Goal: Task Accomplishment & Management: Complete application form

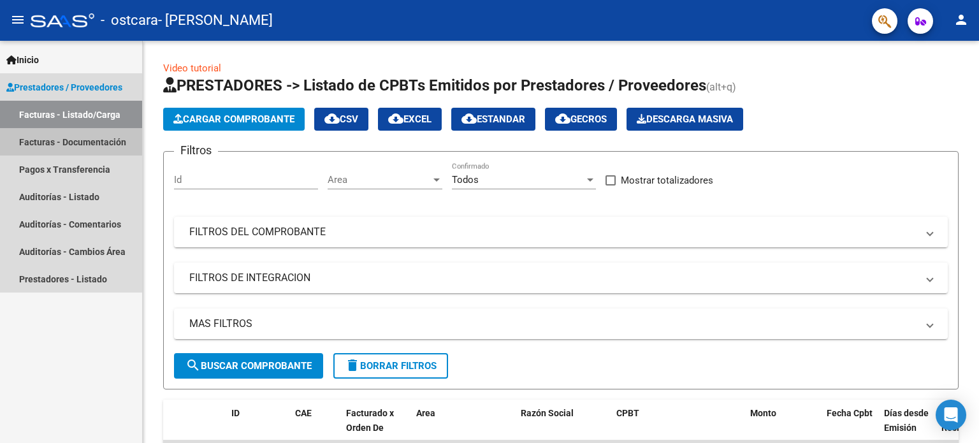
click at [71, 147] on link "Facturas - Documentación" at bounding box center [71, 141] width 142 height 27
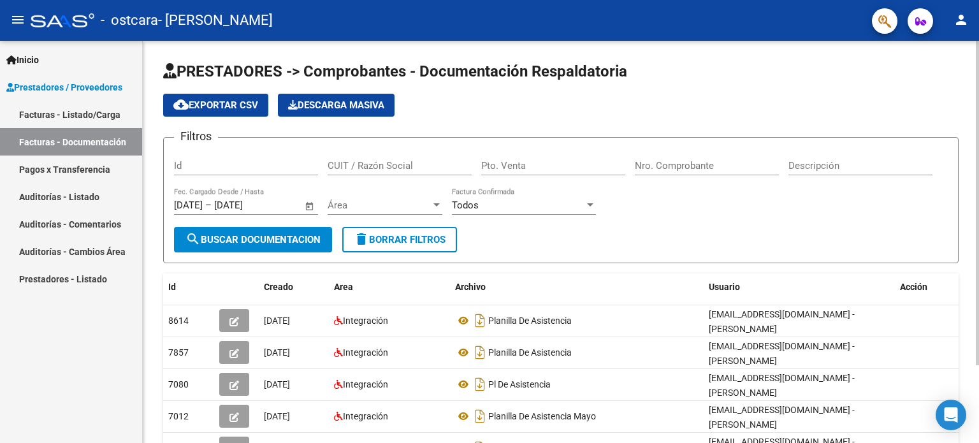
click at [973, 392] on div "PRESTADORES -> Comprobantes - Documentación Respaldatoria cloud_download Export…" at bounding box center [561, 291] width 836 height 501
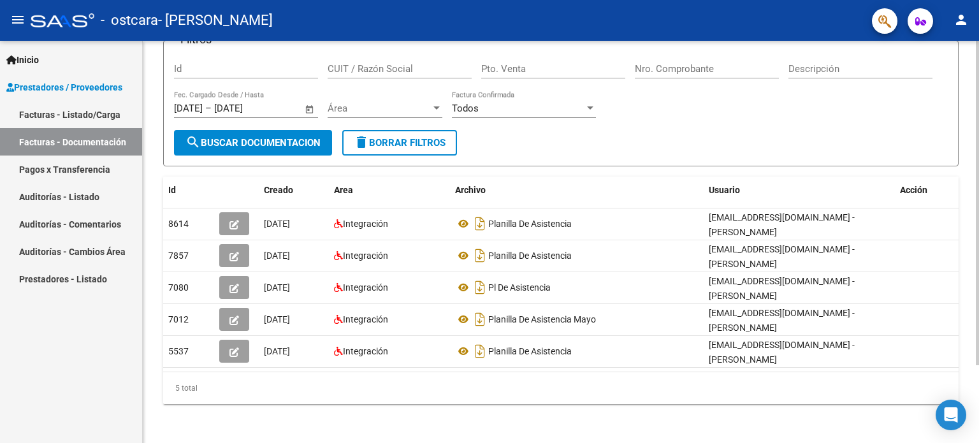
click at [978, 416] on div at bounding box center [977, 242] width 3 height 402
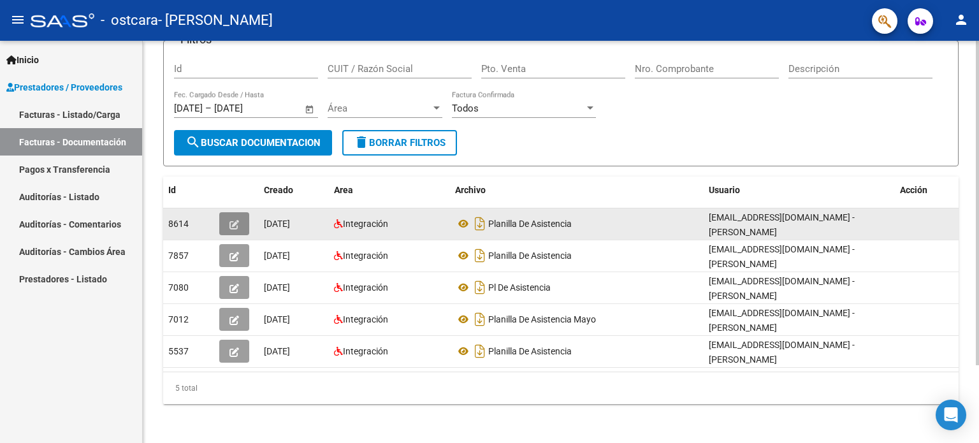
click at [240, 220] on button "button" at bounding box center [234, 223] width 30 height 23
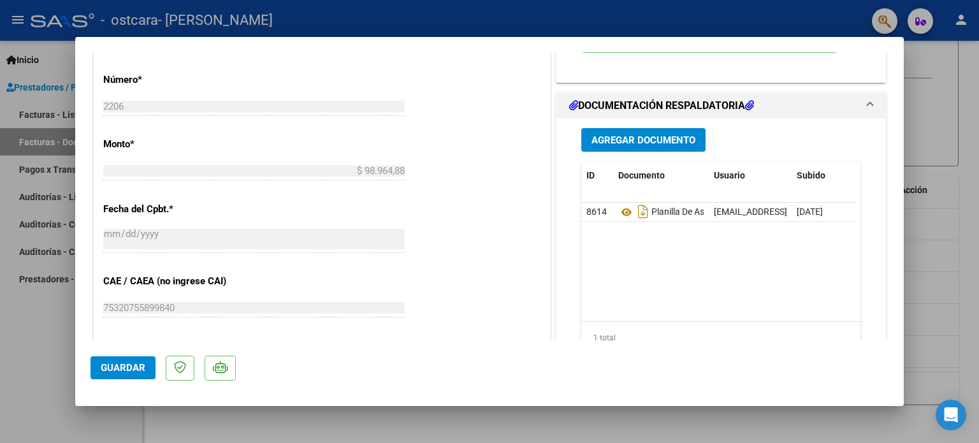
scroll to position [586, 0]
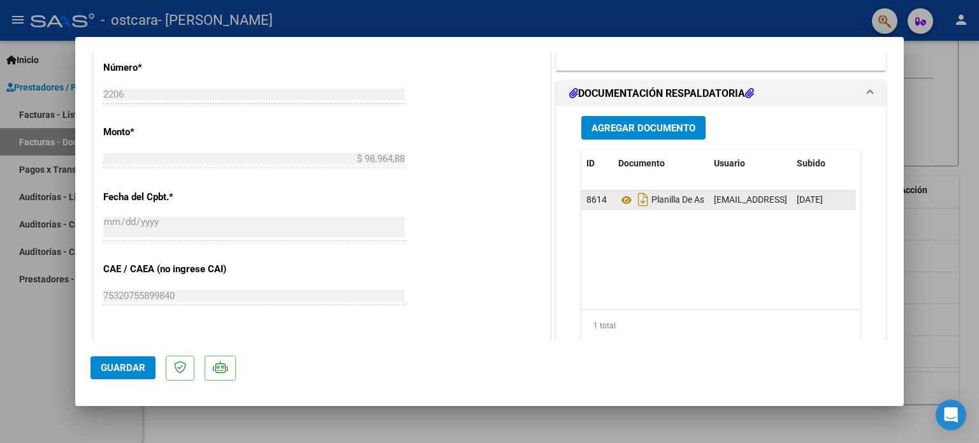
click at [653, 205] on div "Planilla De Asistencia" at bounding box center [660, 199] width 85 height 20
click at [618, 203] on icon at bounding box center [626, 199] width 17 height 15
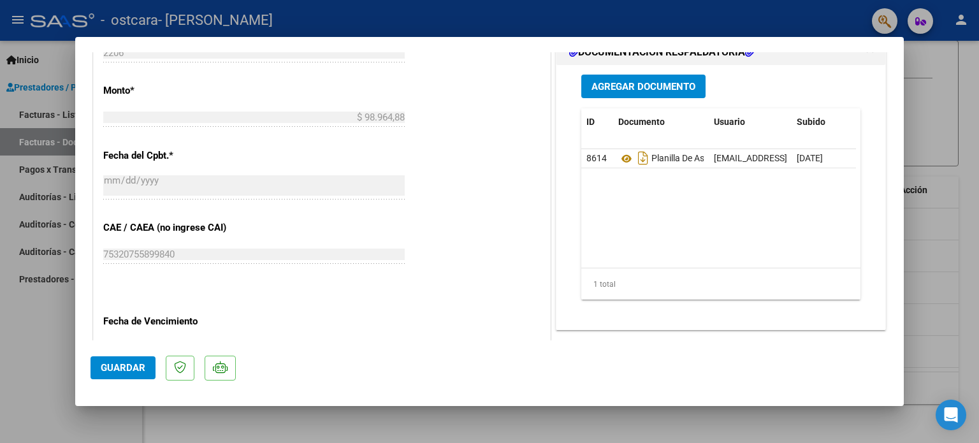
scroll to position [602, 0]
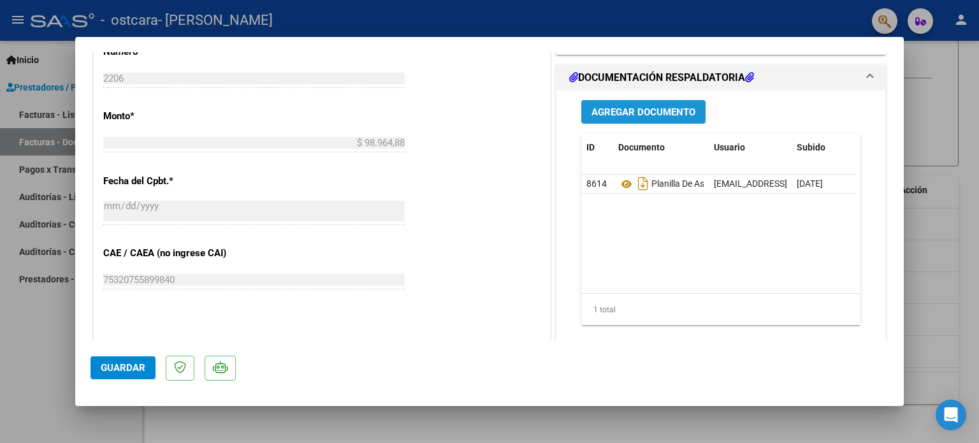
click at [650, 114] on span "Agregar Documento" at bounding box center [643, 111] width 104 height 11
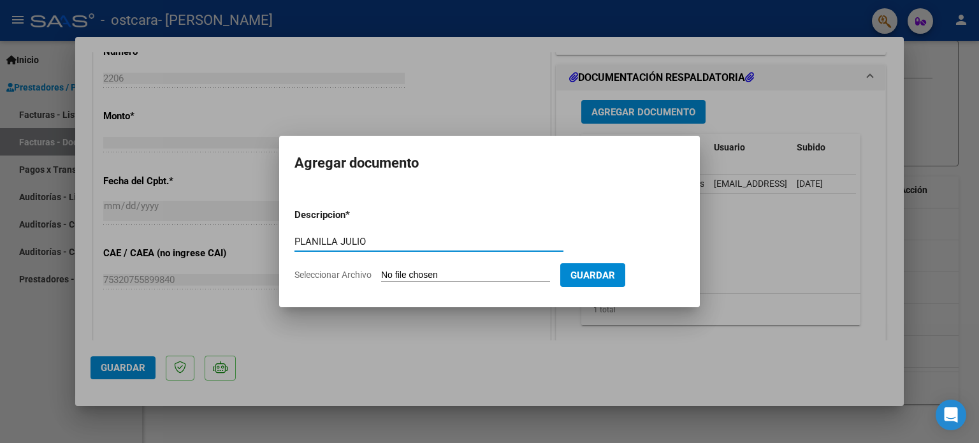
type input "PLANILLA JULIO"
click at [354, 277] on span "Seleccionar Archivo" at bounding box center [332, 275] width 77 height 10
click at [381, 277] on input "Seleccionar Archivo" at bounding box center [465, 276] width 169 height 12
type input "C:\fakepath\PL [PERSON_NAME] (1).pdf"
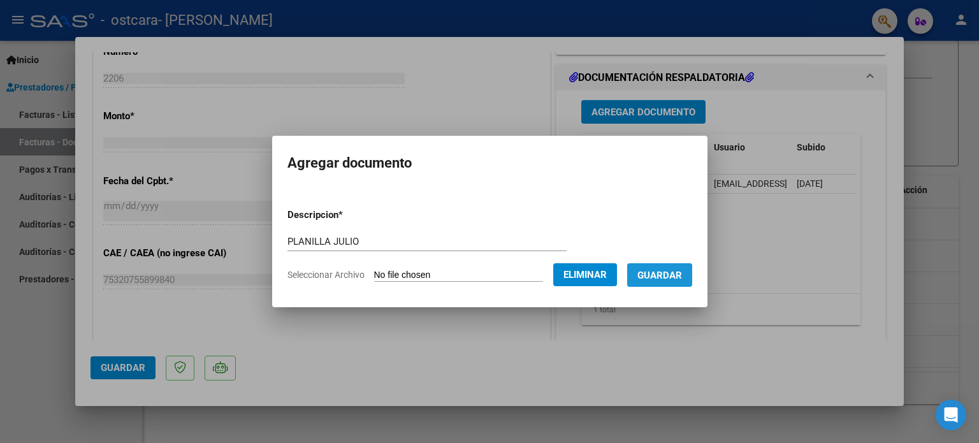
click at [663, 277] on span "Guardar" at bounding box center [659, 275] width 45 height 11
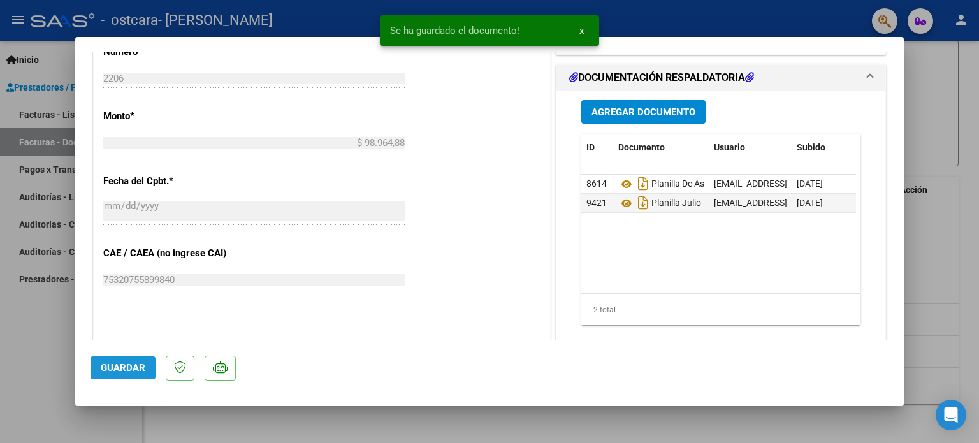
click at [115, 372] on span "Guardar" at bounding box center [123, 367] width 45 height 11
click at [956, 94] on div at bounding box center [489, 221] width 979 height 443
type input "$ 0,00"
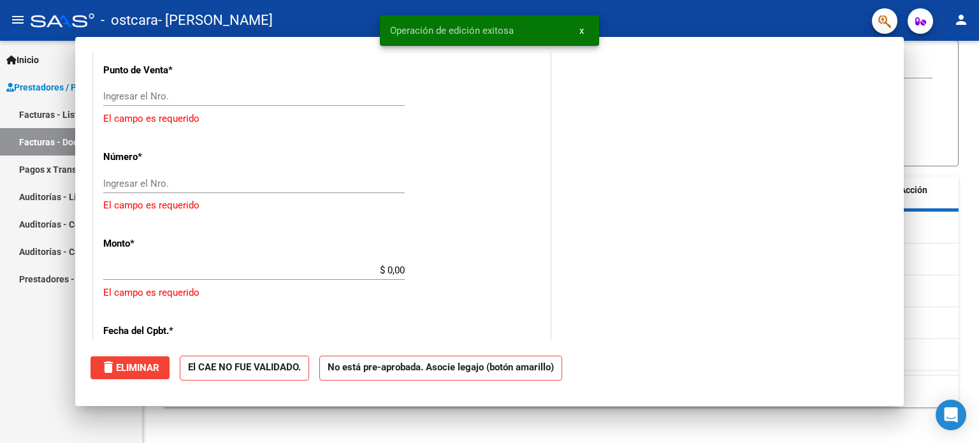
scroll to position [0, 0]
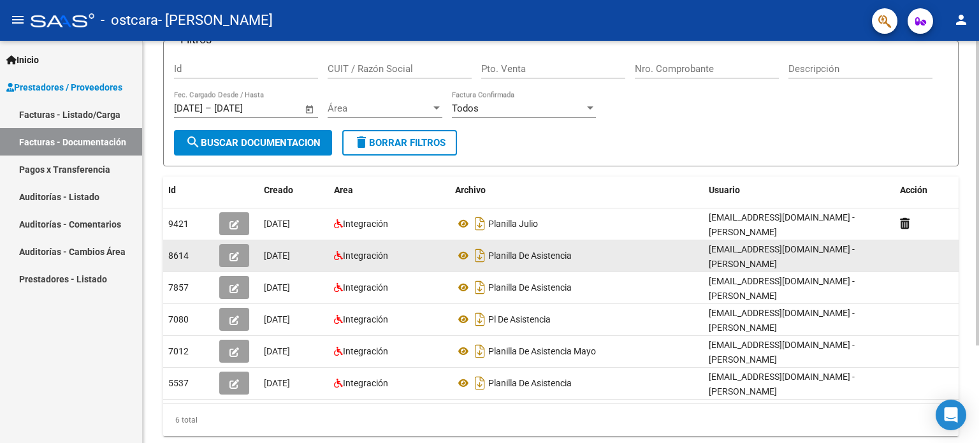
click at [896, 249] on datatable-body-cell at bounding box center [927, 255] width 64 height 31
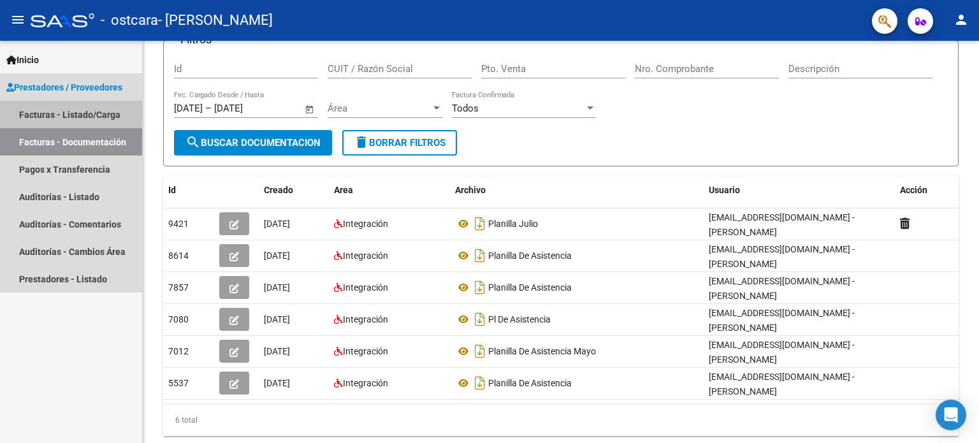
click at [50, 117] on link "Facturas - Listado/Carga" at bounding box center [71, 114] width 142 height 27
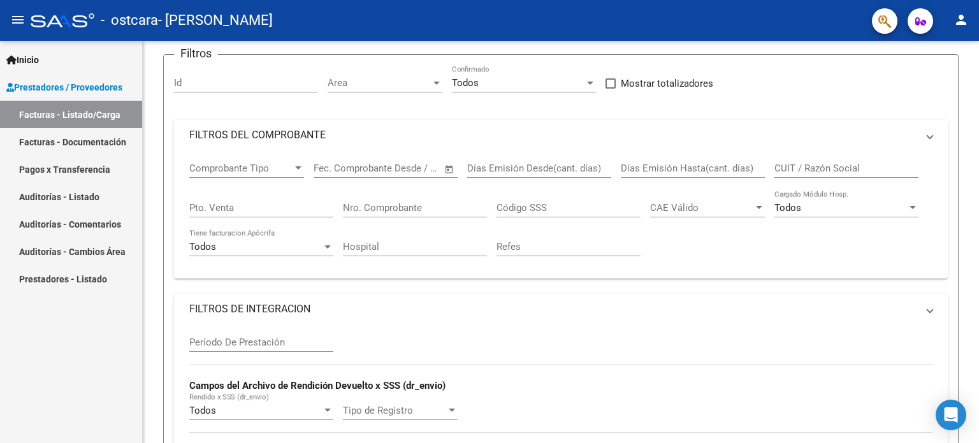
scroll to position [72, 0]
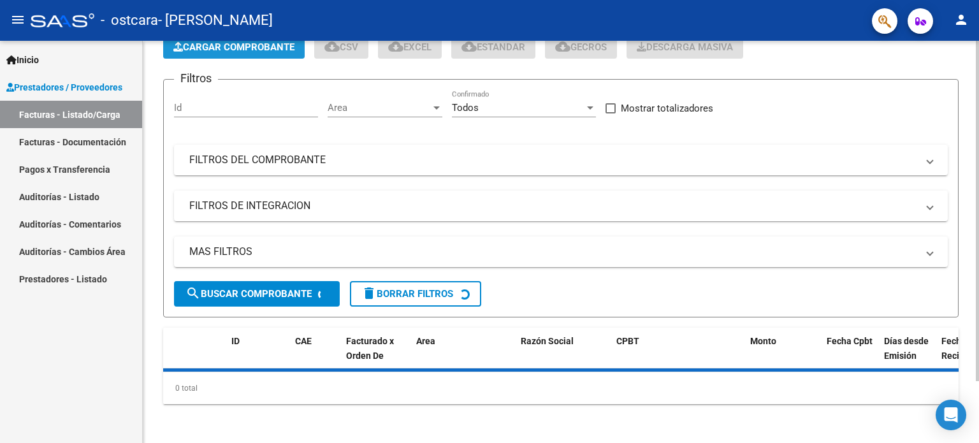
click at [242, 51] on span "Cargar Comprobante" at bounding box center [233, 46] width 121 height 11
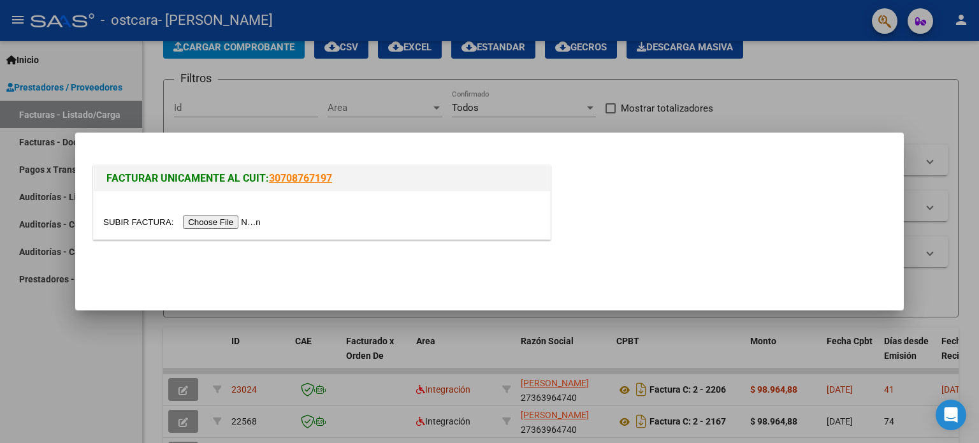
click at [209, 223] on input "file" at bounding box center [183, 221] width 161 height 13
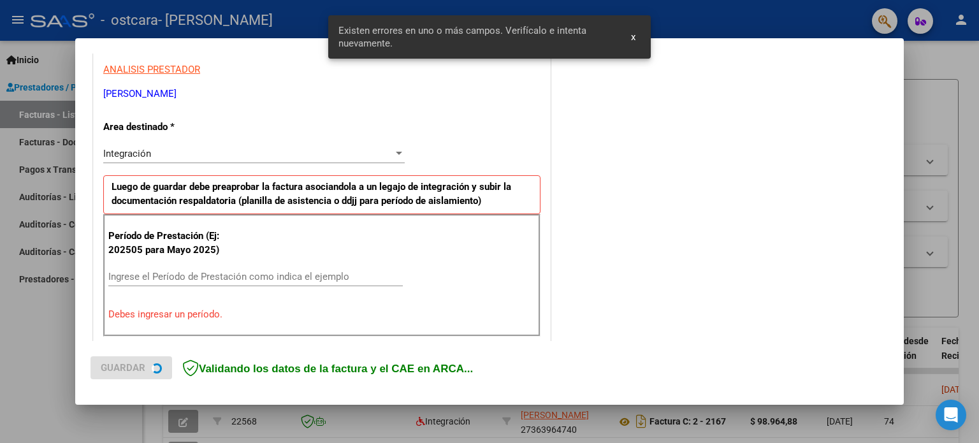
scroll to position [275, 0]
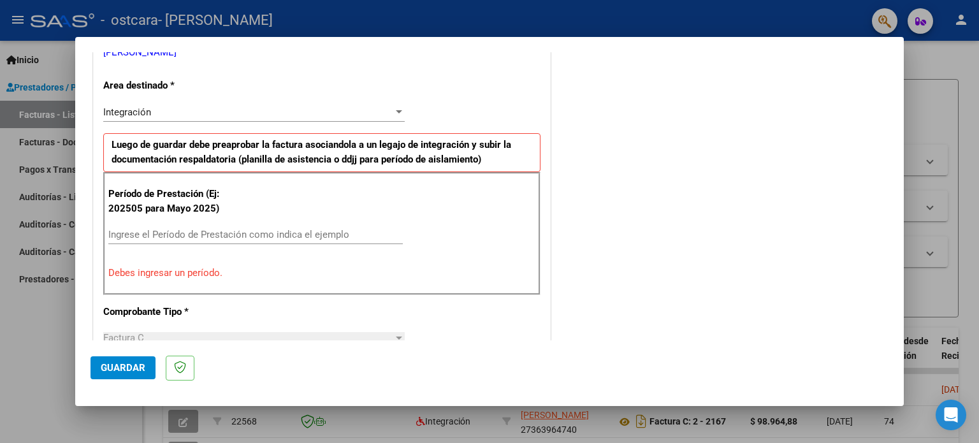
click at [180, 231] on input "Ingrese el Período de Prestación como indica el ejemplo" at bounding box center [255, 234] width 294 height 11
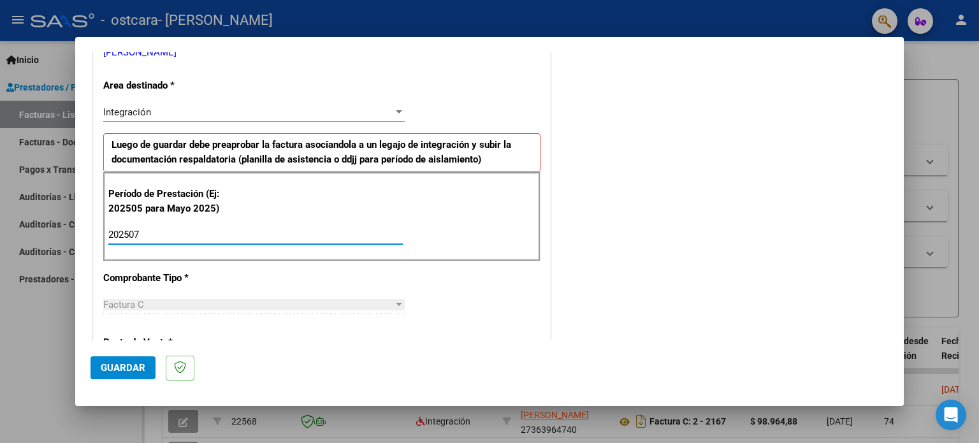
type input "202508"
click at [433, 324] on div "CUIT * 27-36396474-0 Ingresar CUIT ANALISIS PRESTADOR [PERSON_NAME] [PERSON_NAM…" at bounding box center [322, 417] width 456 height 959
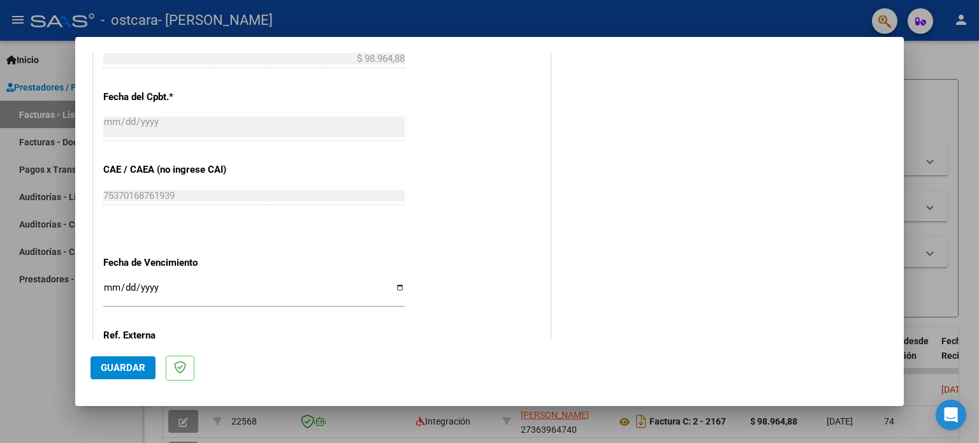
scroll to position [725, 0]
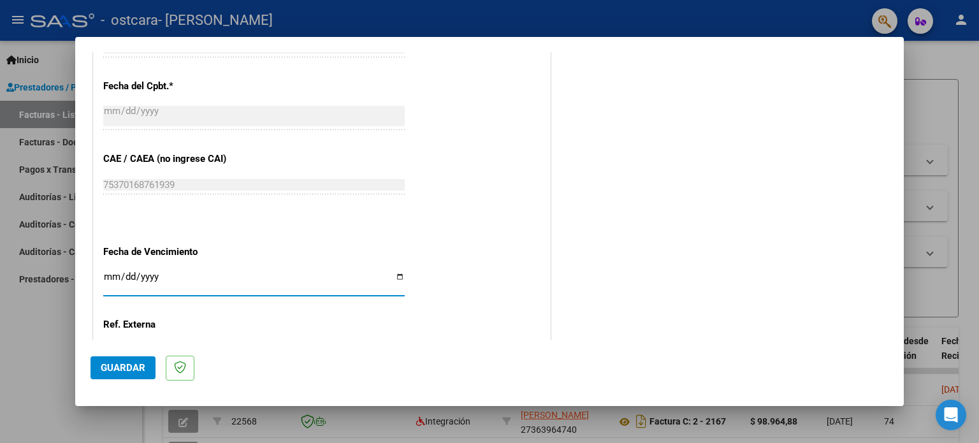
click at [207, 275] on input "Ingresar la fecha" at bounding box center [253, 281] width 301 height 20
click at [397, 278] on input "Ingresar la fecha" at bounding box center [253, 281] width 301 height 20
type input "[DATE]"
click at [128, 362] on span "Guardar" at bounding box center [123, 367] width 45 height 11
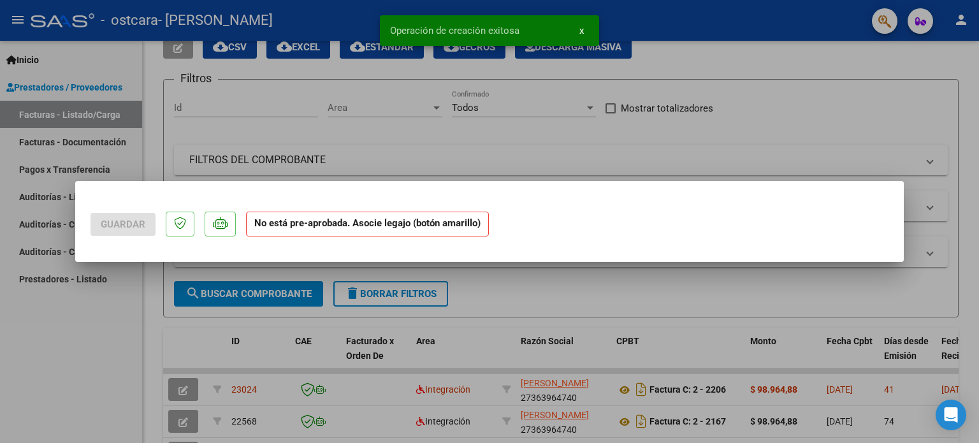
scroll to position [0, 0]
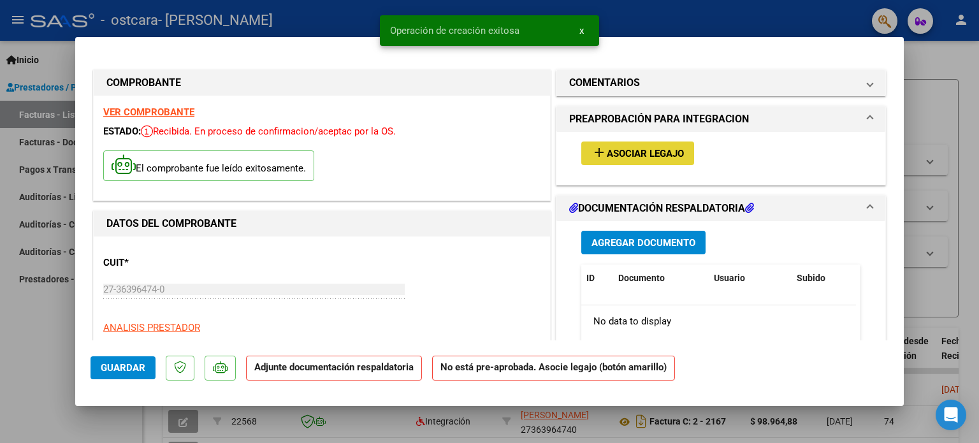
click at [607, 151] on span "Asociar Legajo" at bounding box center [645, 153] width 77 height 11
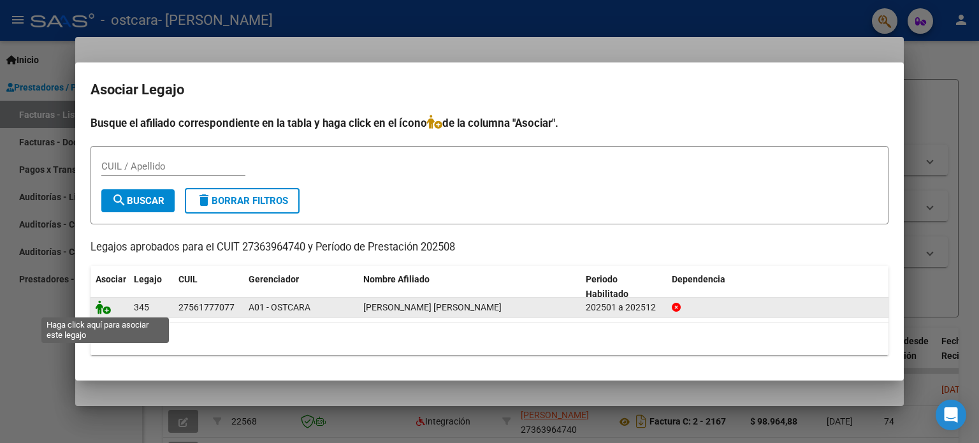
click at [105, 310] on icon at bounding box center [103, 307] width 15 height 14
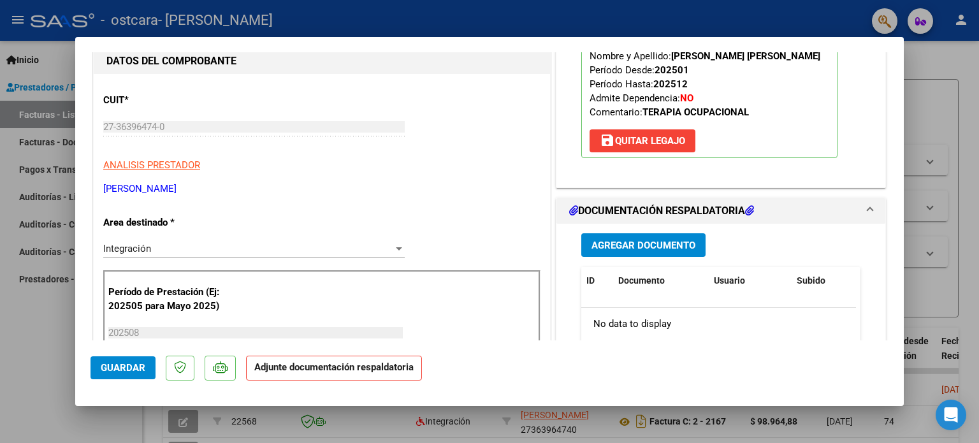
scroll to position [178, 0]
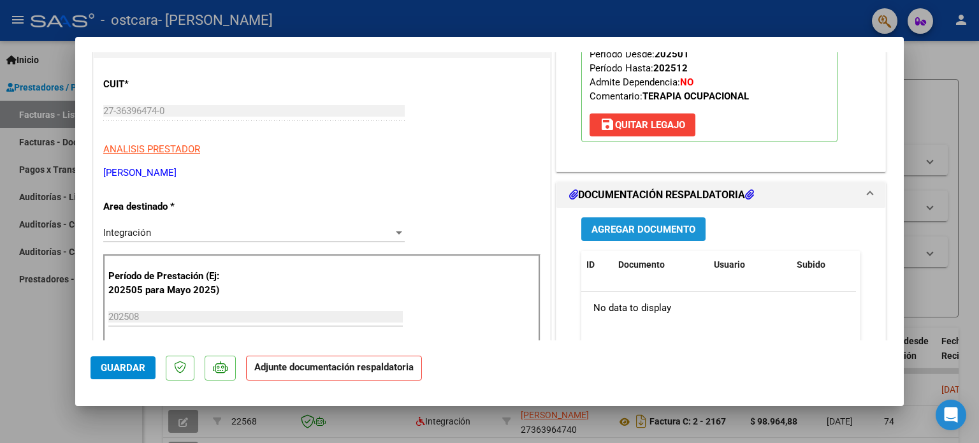
click at [668, 224] on span "Agregar Documento" at bounding box center [643, 229] width 104 height 11
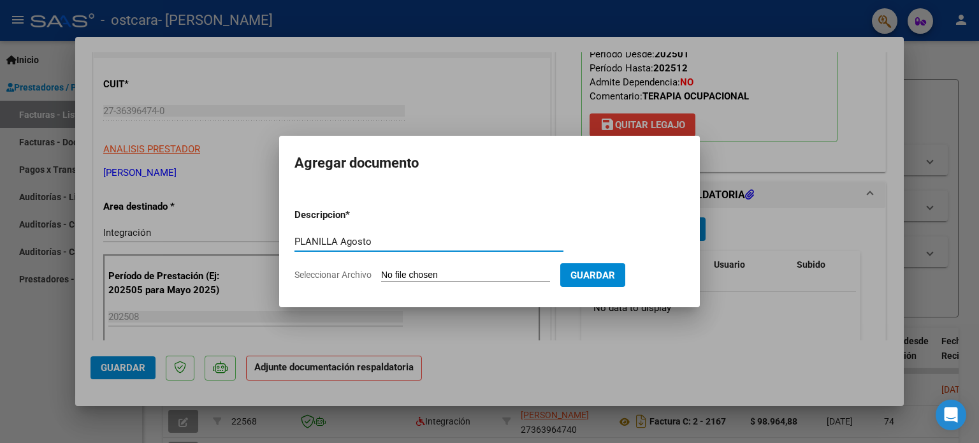
type input "PLANILLA Agosto"
click at [309, 278] on span "Seleccionar Archivo" at bounding box center [332, 275] width 77 height 10
click at [381, 278] on input "Seleccionar Archivo" at bounding box center [465, 276] width 169 height 12
type input "C:\fakepath\PL Agosto Eluney.pdf"
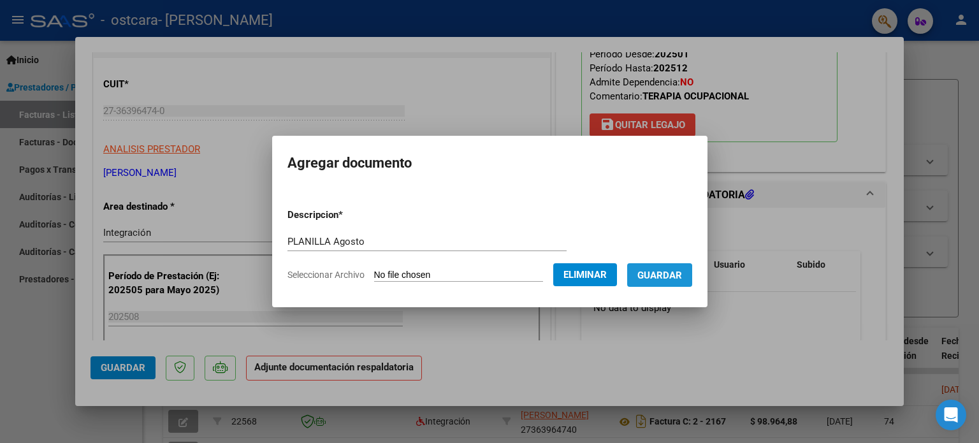
click at [656, 277] on span "Guardar" at bounding box center [659, 275] width 45 height 11
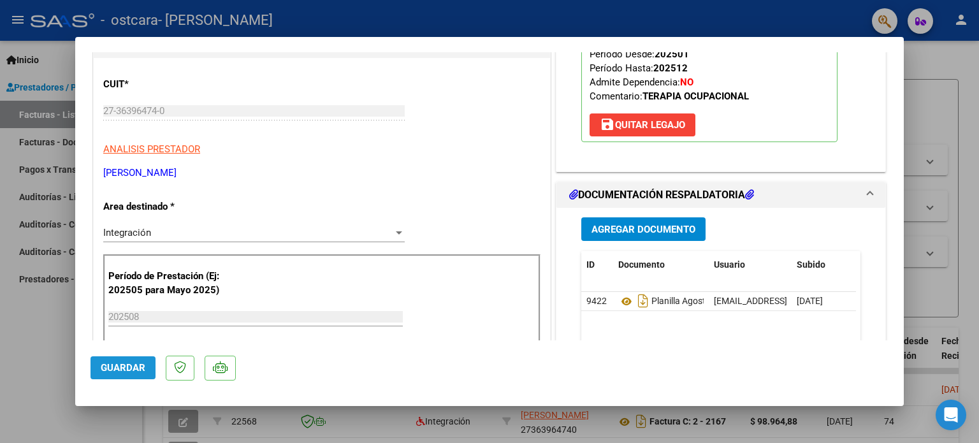
click at [143, 364] on span "Guardar" at bounding box center [123, 367] width 45 height 11
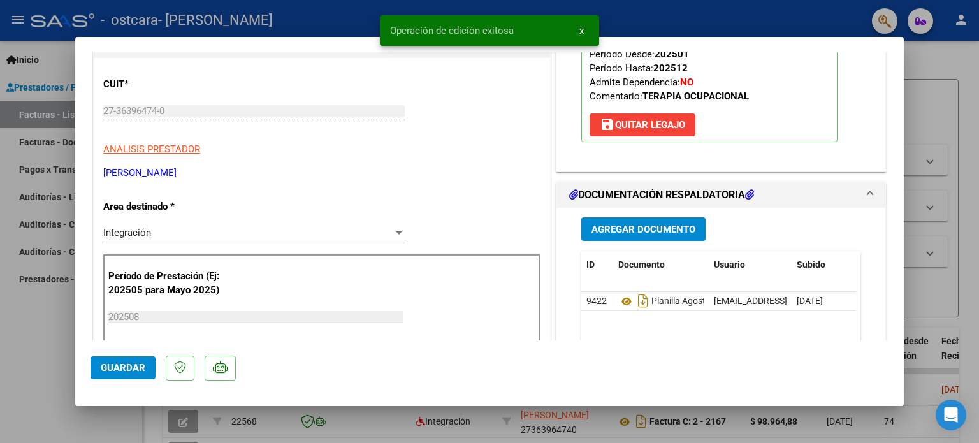
scroll to position [430, 0]
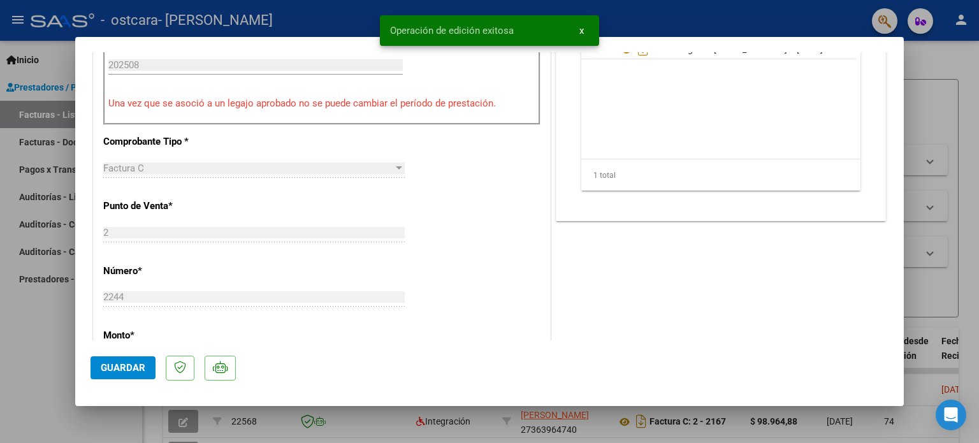
click at [923, 56] on div at bounding box center [489, 221] width 979 height 443
type input "$ 0,00"
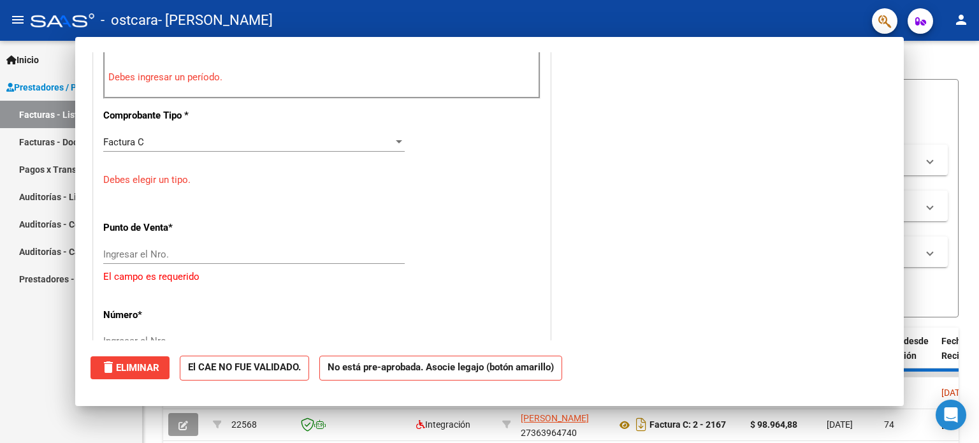
scroll to position [404, 0]
